Goal: Transaction & Acquisition: Purchase product/service

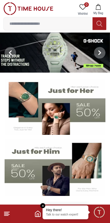
click at [64, 24] on input at bounding box center [48, 24] width 89 height 12
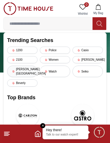
click at [24, 67] on div "[PERSON_NAME][GEOGRAPHIC_DATA]" at bounding box center [22, 72] width 30 height 12
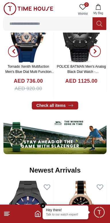
scroll to position [241, 0]
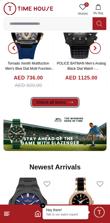
click at [58, 98] on link "Check all items" at bounding box center [55, 102] width 47 height 8
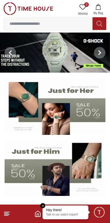
click at [18, 94] on img at bounding box center [55, 107] width 101 height 56
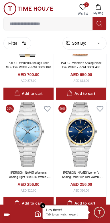
scroll to position [994, 0]
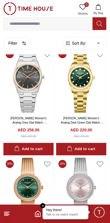
scroll to position [952, 0]
